Goal: Information Seeking & Learning: Learn about a topic

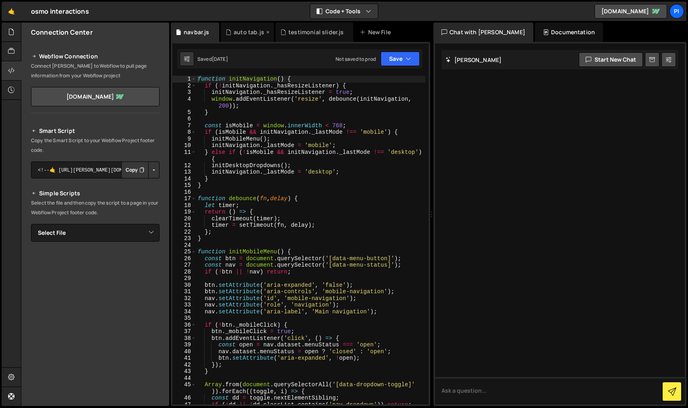
click at [249, 34] on div "auto tab.js" at bounding box center [249, 32] width 31 height 8
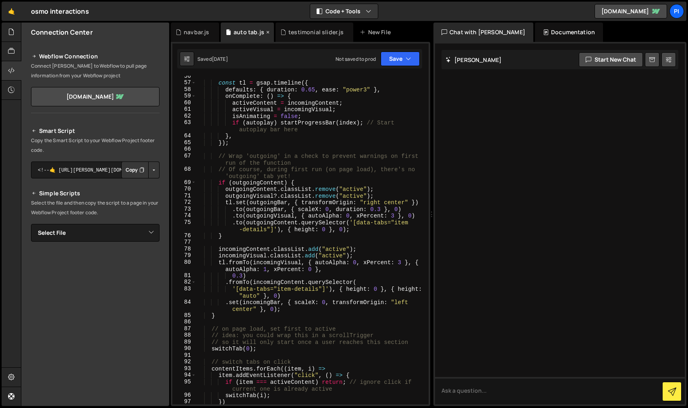
scroll to position [462, 0]
click at [205, 32] on div "navbar.js" at bounding box center [196, 32] width 25 height 8
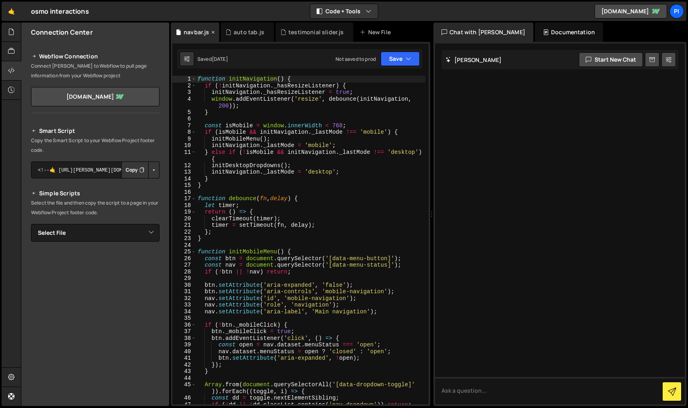
click at [214, 33] on icon at bounding box center [213, 32] width 6 height 8
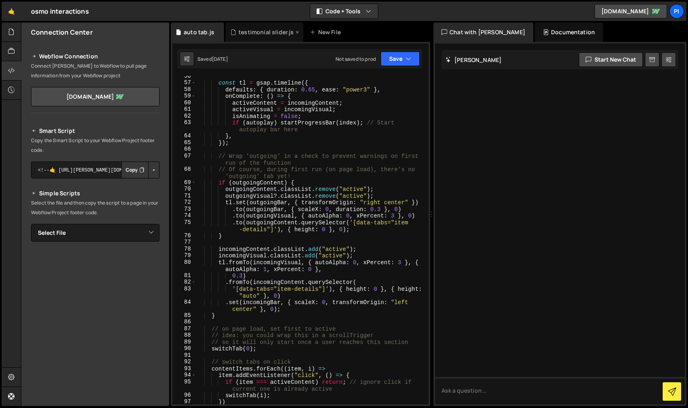
click at [263, 32] on div "testimonial slider.js" at bounding box center [266, 32] width 55 height 8
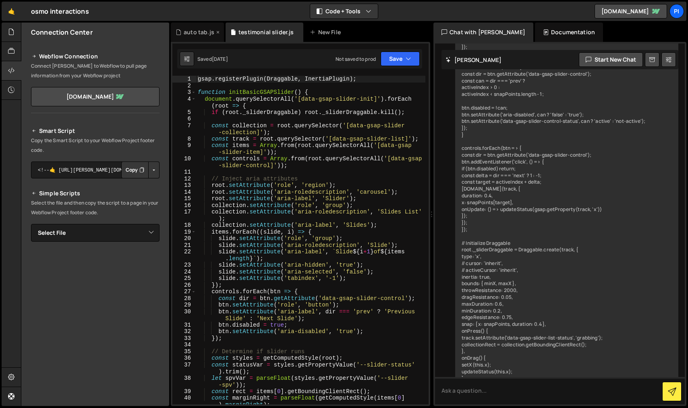
scroll to position [1961, 0]
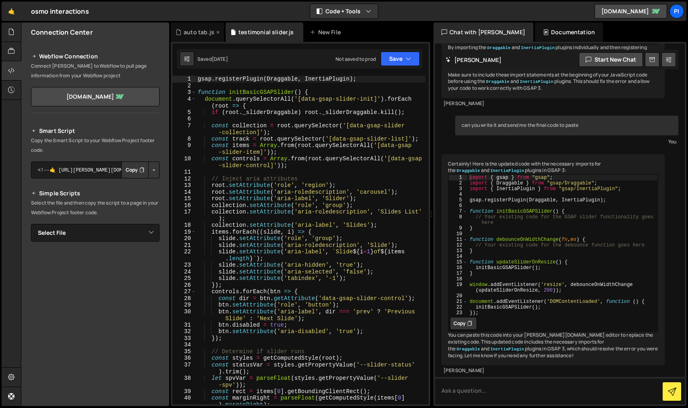
click at [187, 30] on div "auto tab.js" at bounding box center [199, 32] width 31 height 8
